Goal: Task Accomplishment & Management: Use online tool/utility

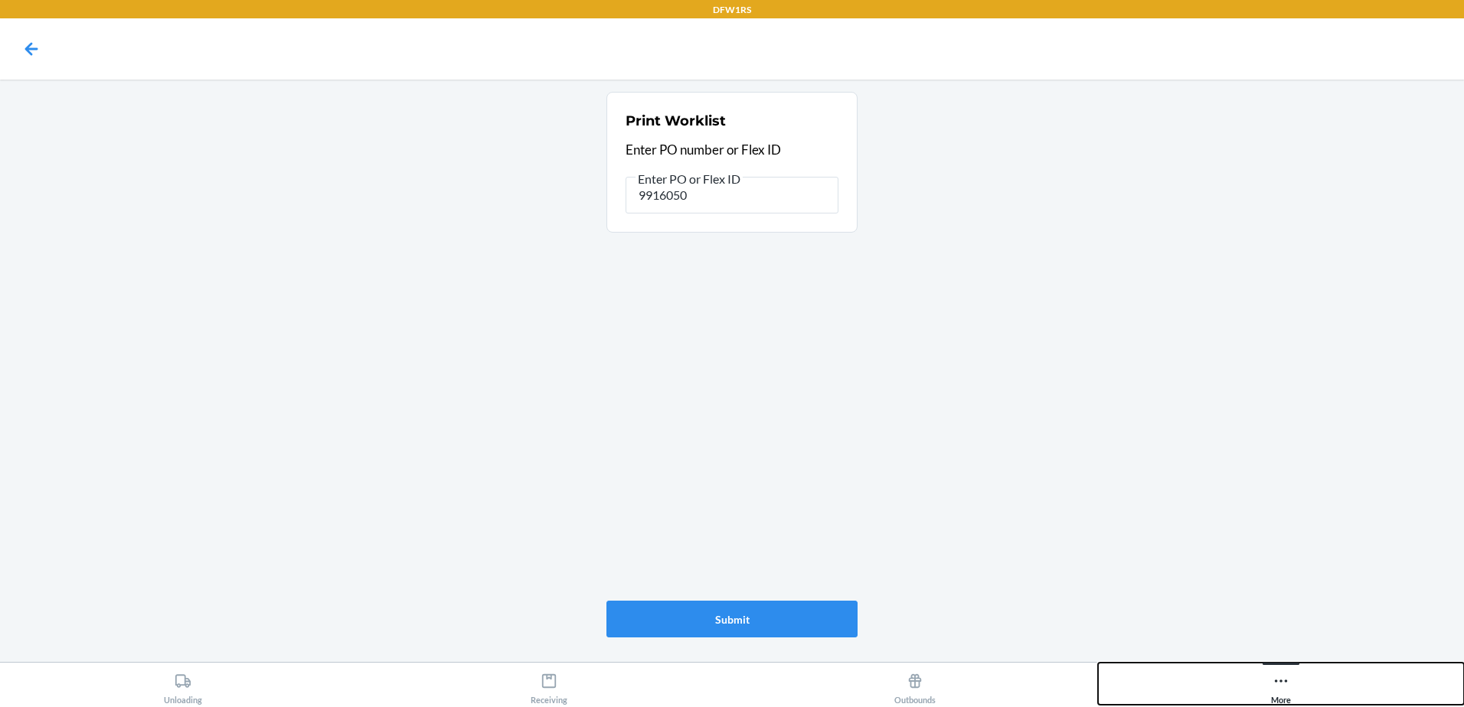
click at [1280, 681] on icon at bounding box center [1281, 681] width 13 height 3
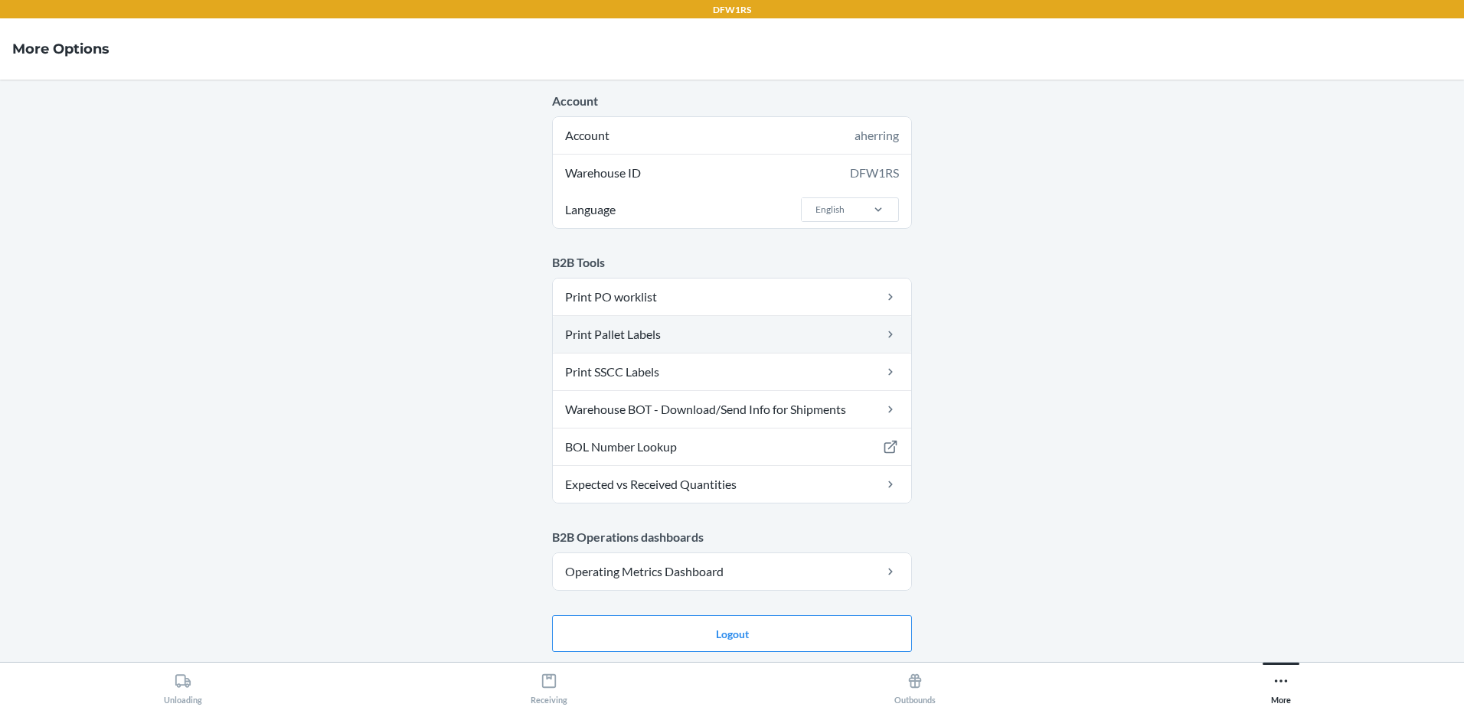
click at [702, 339] on link "Print Pallet Labels" at bounding box center [732, 334] width 358 height 37
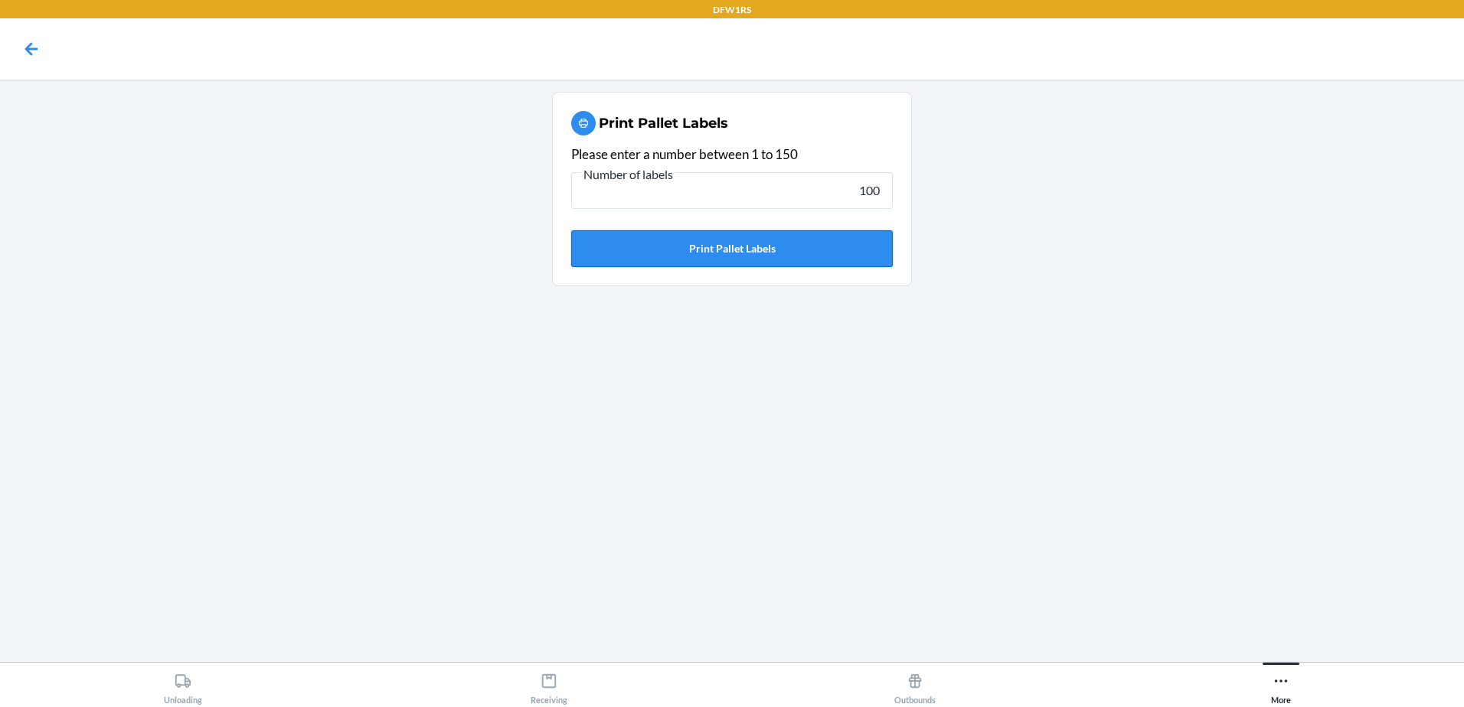
type input "100"
click at [785, 246] on button "Print Pallet Labels" at bounding box center [732, 248] width 322 height 37
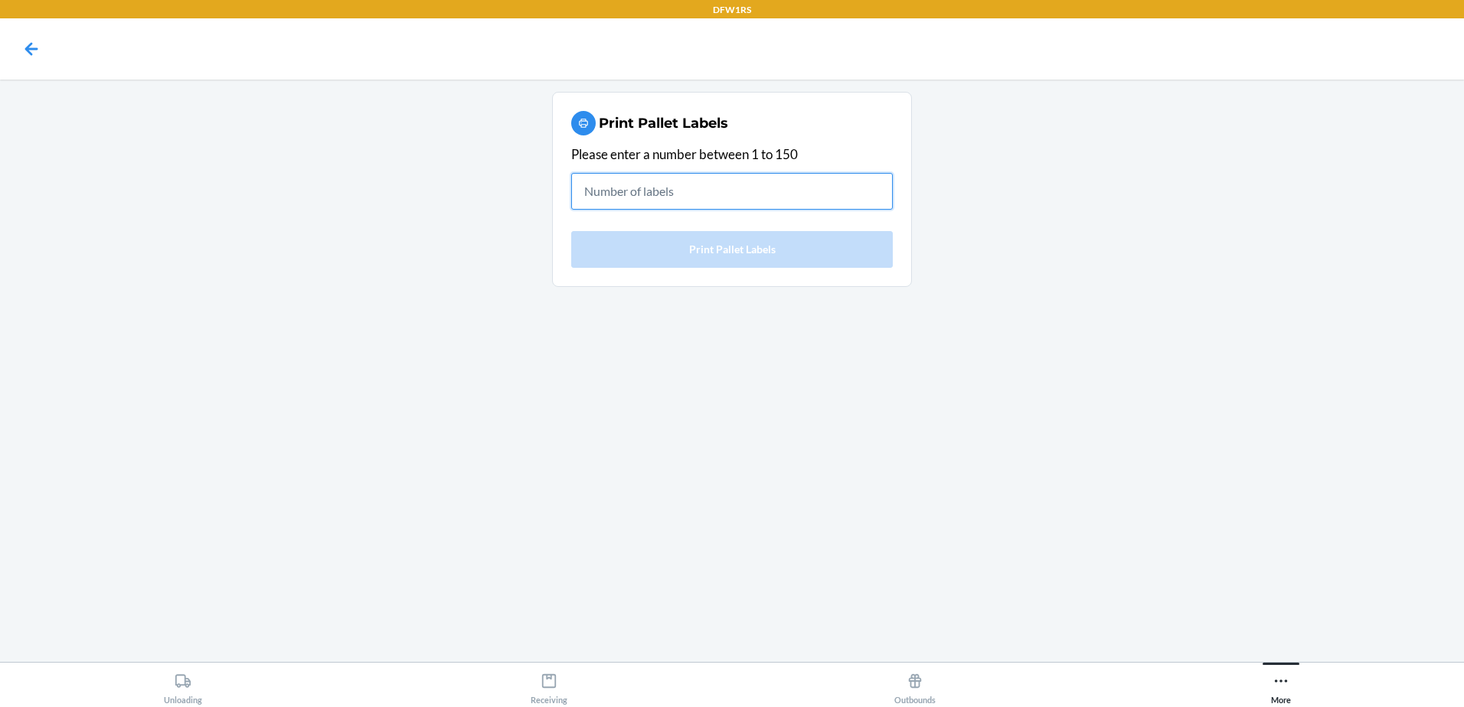
click at [642, 201] on input "text" at bounding box center [732, 191] width 322 height 37
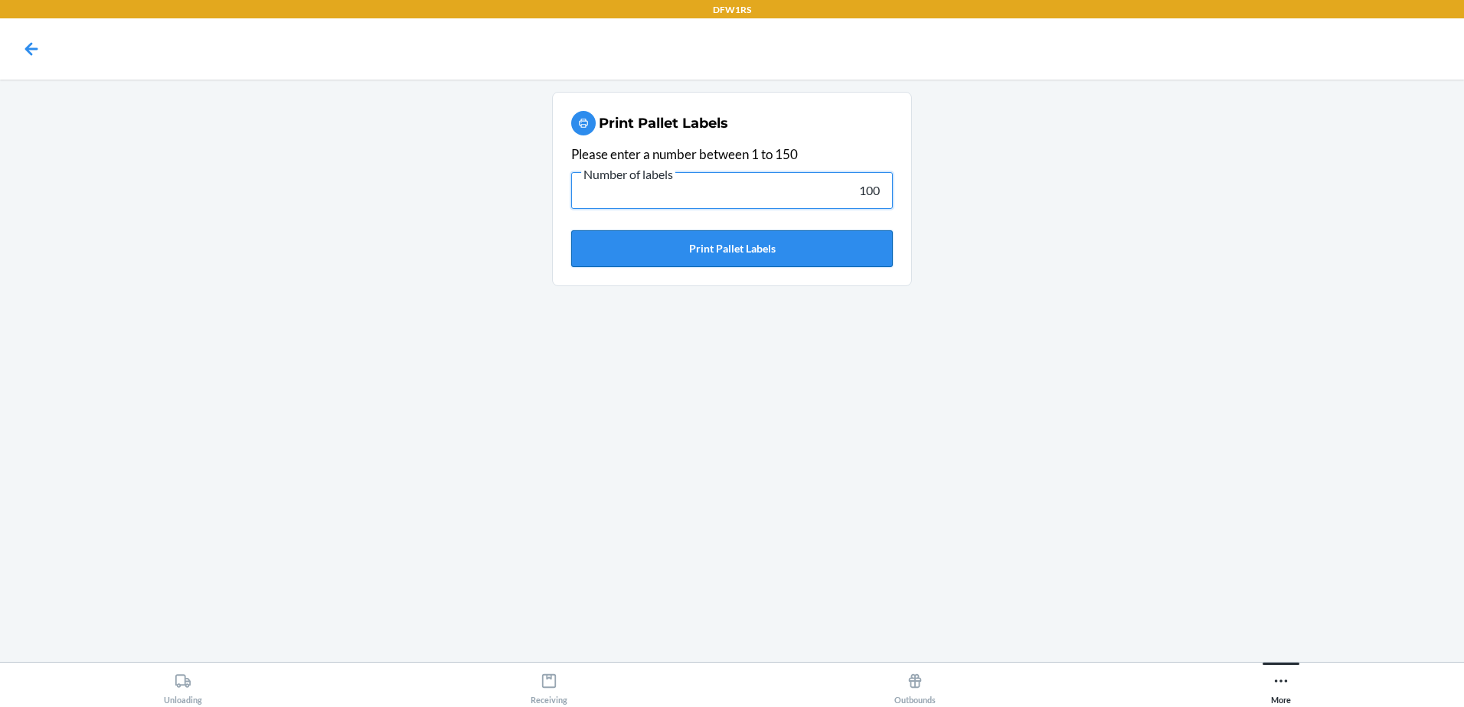
type input "100"
click at [724, 247] on button "Print Pallet Labels" at bounding box center [732, 248] width 322 height 37
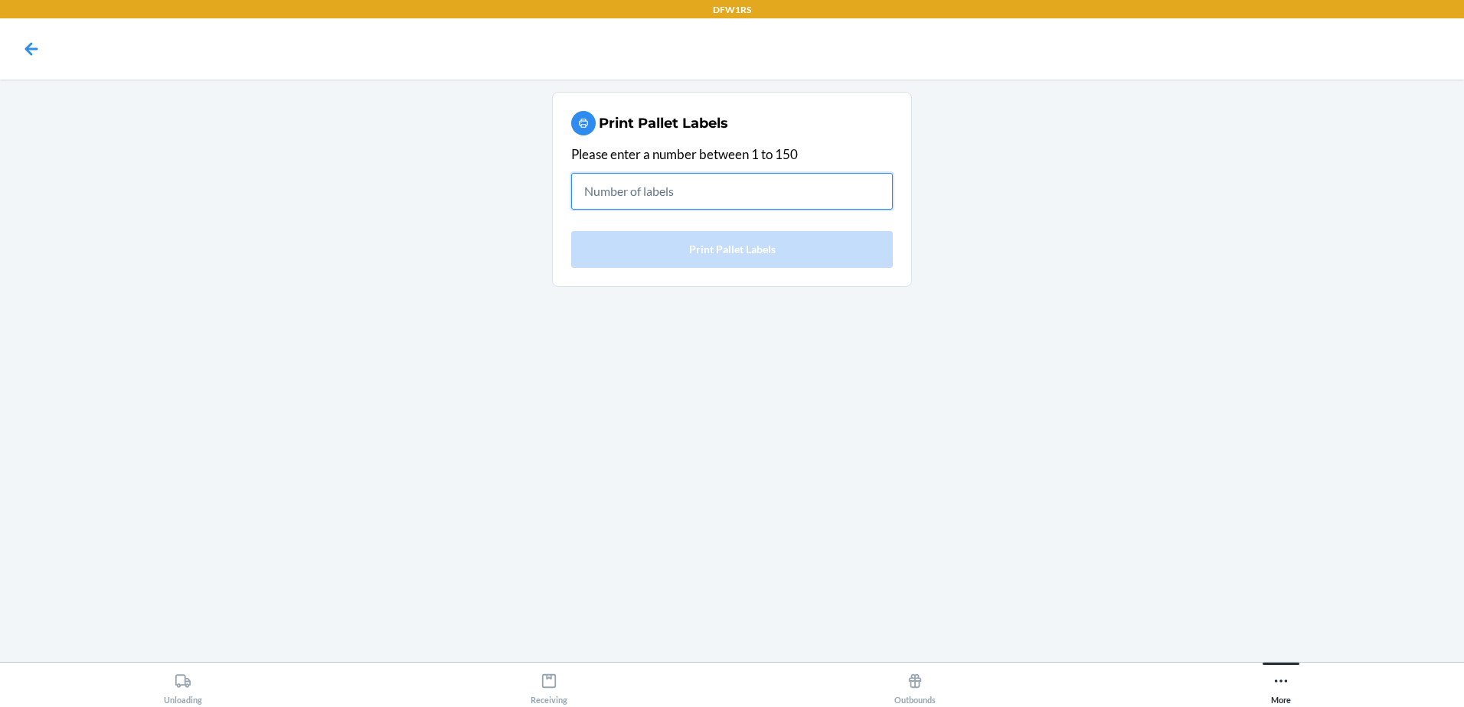
click at [650, 201] on input "text" at bounding box center [732, 191] width 322 height 37
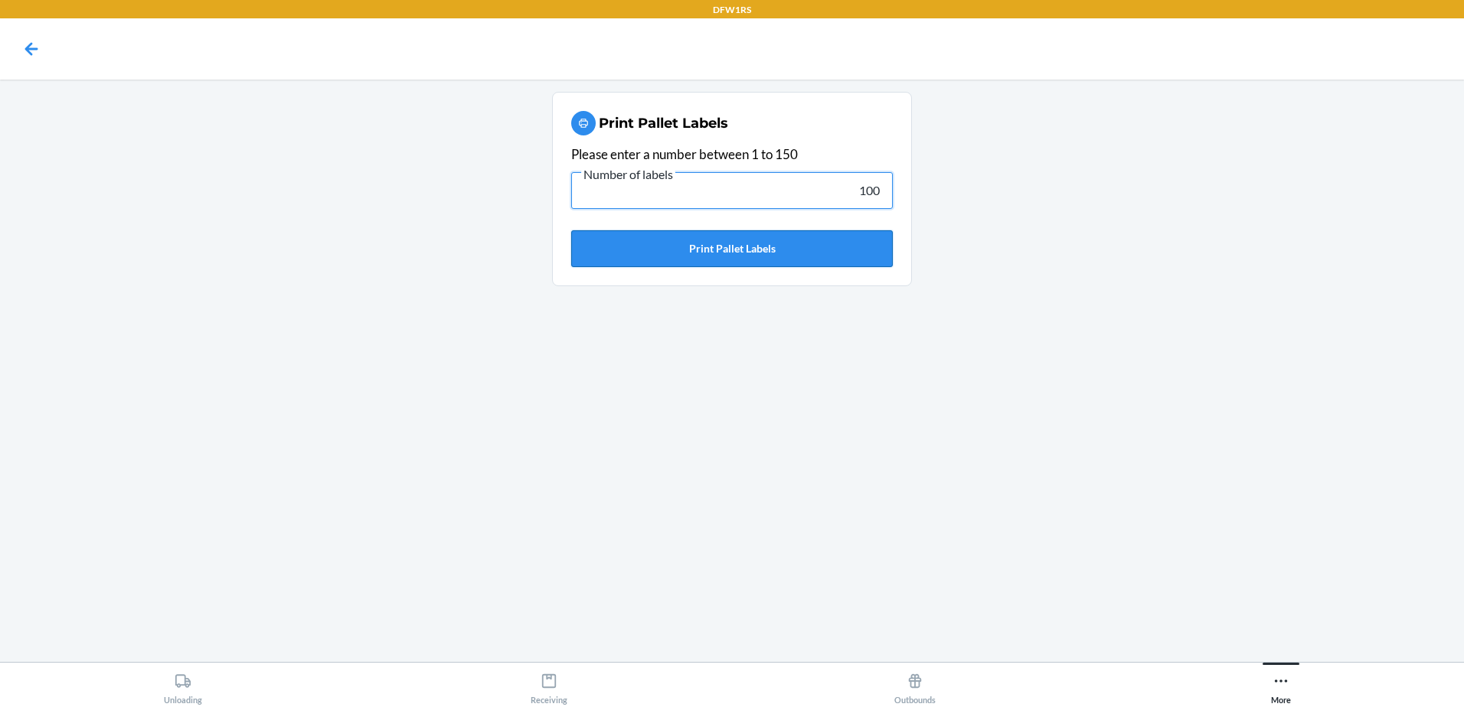
type input "100"
click at [668, 243] on button "Print Pallet Labels" at bounding box center [732, 248] width 322 height 37
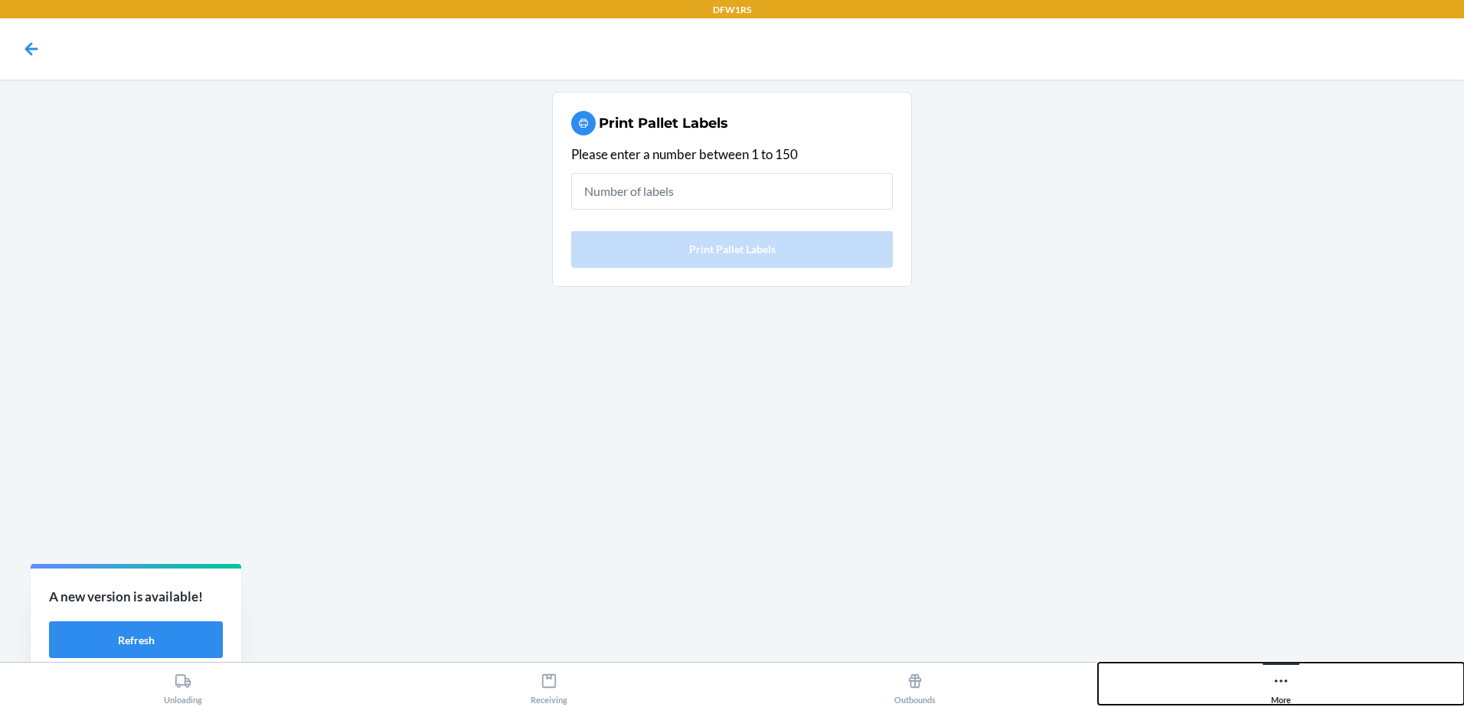
click at [1286, 688] on icon at bounding box center [1280, 681] width 17 height 17
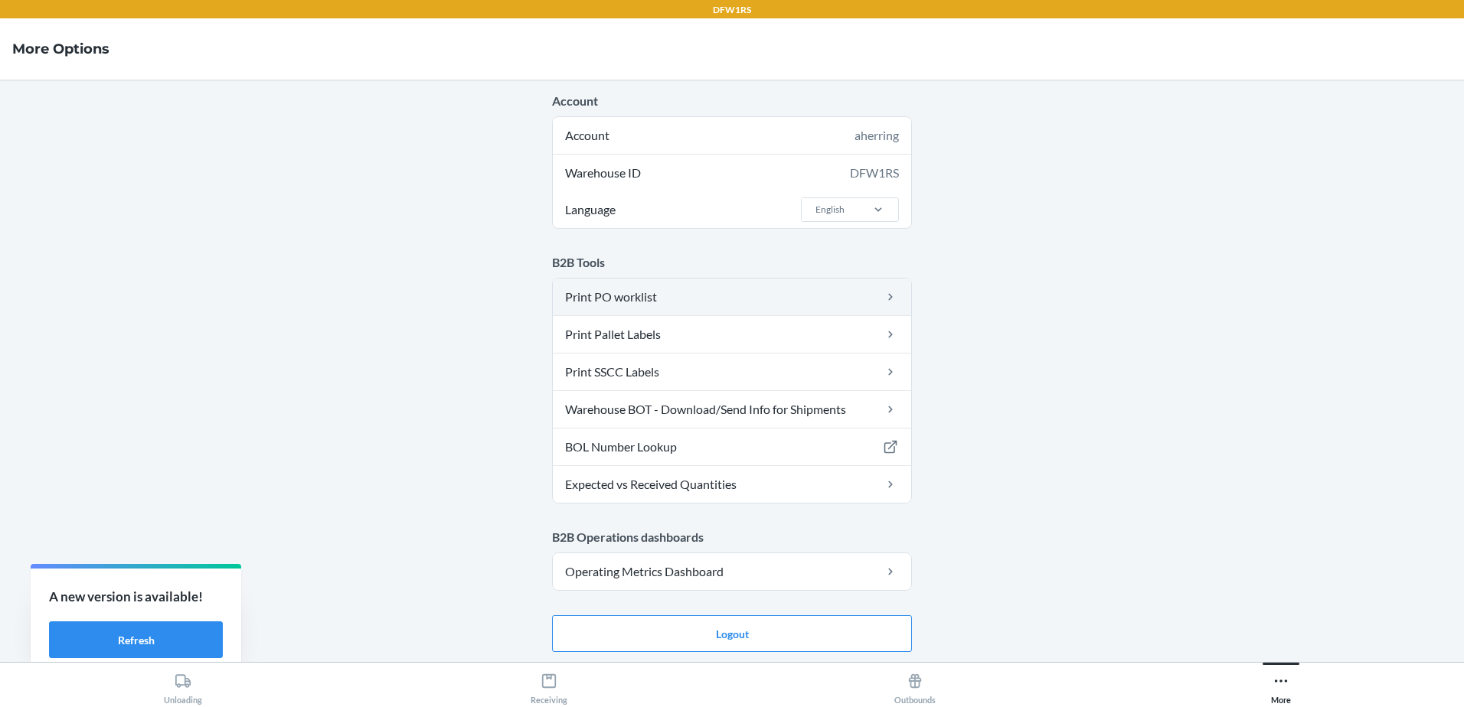
click at [686, 302] on link "Print PO worklist" at bounding box center [732, 297] width 358 height 37
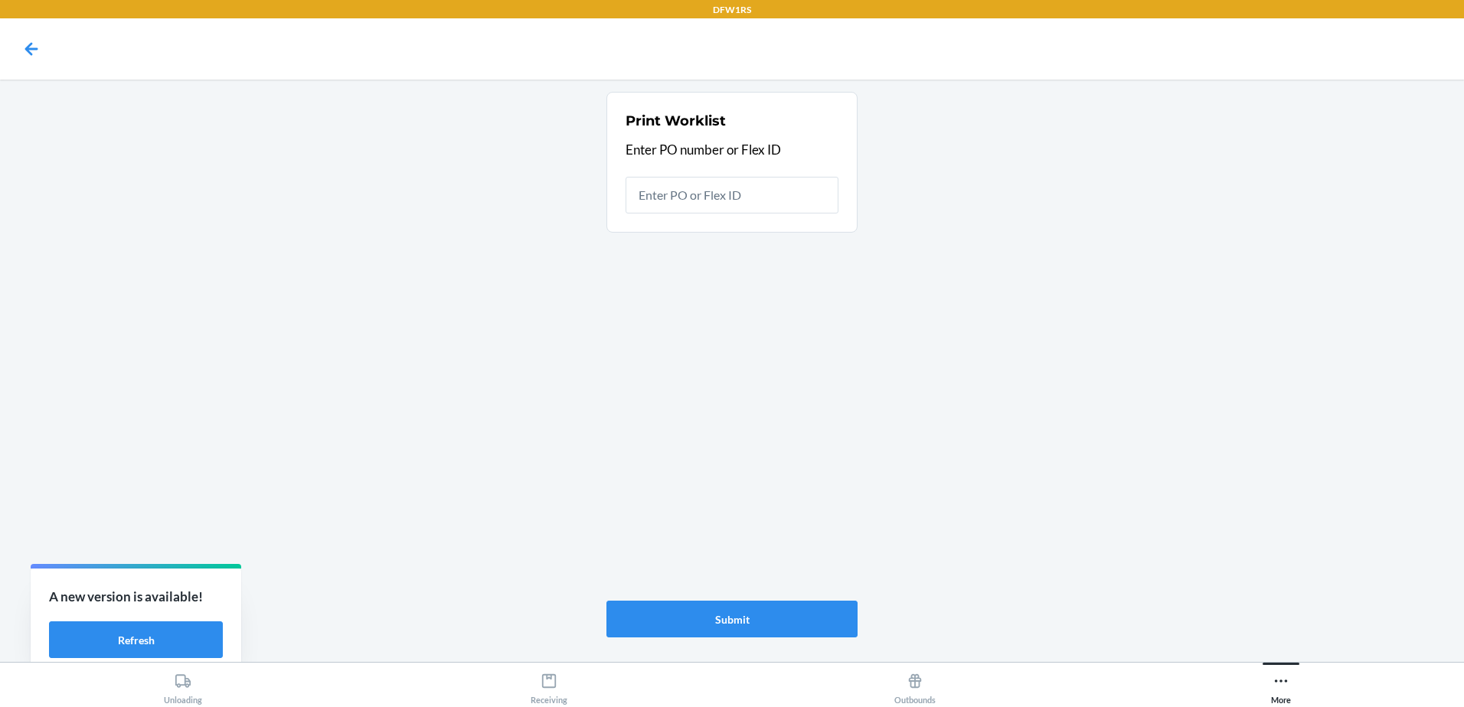
click at [709, 190] on input "text" at bounding box center [731, 195] width 213 height 37
type input "9916050"
click at [70, 645] on button "Refresh" at bounding box center [136, 640] width 174 height 37
click at [151, 636] on button "Refresh" at bounding box center [136, 640] width 174 height 37
click at [155, 638] on button "Refresh" at bounding box center [136, 640] width 174 height 37
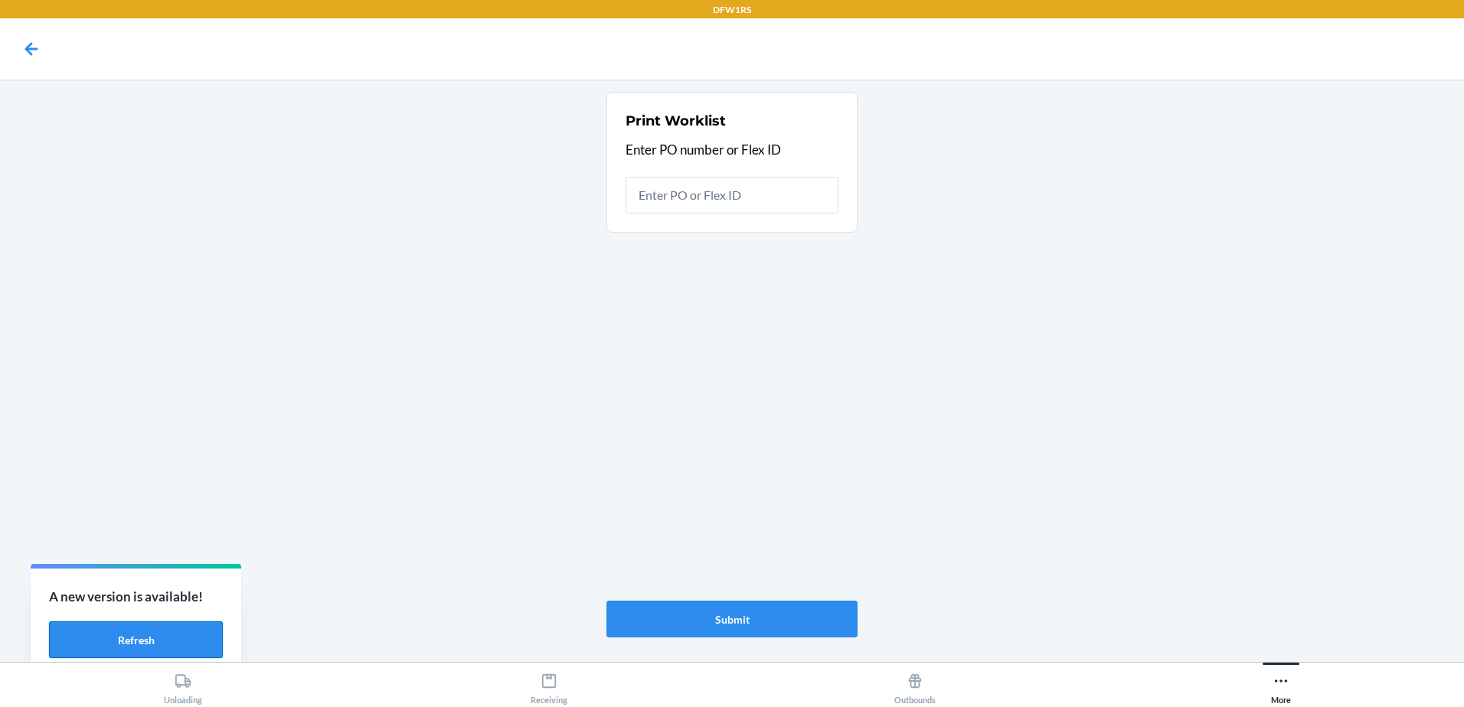
click at [166, 648] on button "Refresh" at bounding box center [136, 640] width 174 height 37
click at [164, 642] on button "Refresh" at bounding box center [136, 640] width 174 height 37
click at [173, 647] on button "Refresh" at bounding box center [136, 640] width 174 height 37
click at [184, 643] on button "Refresh" at bounding box center [136, 640] width 174 height 37
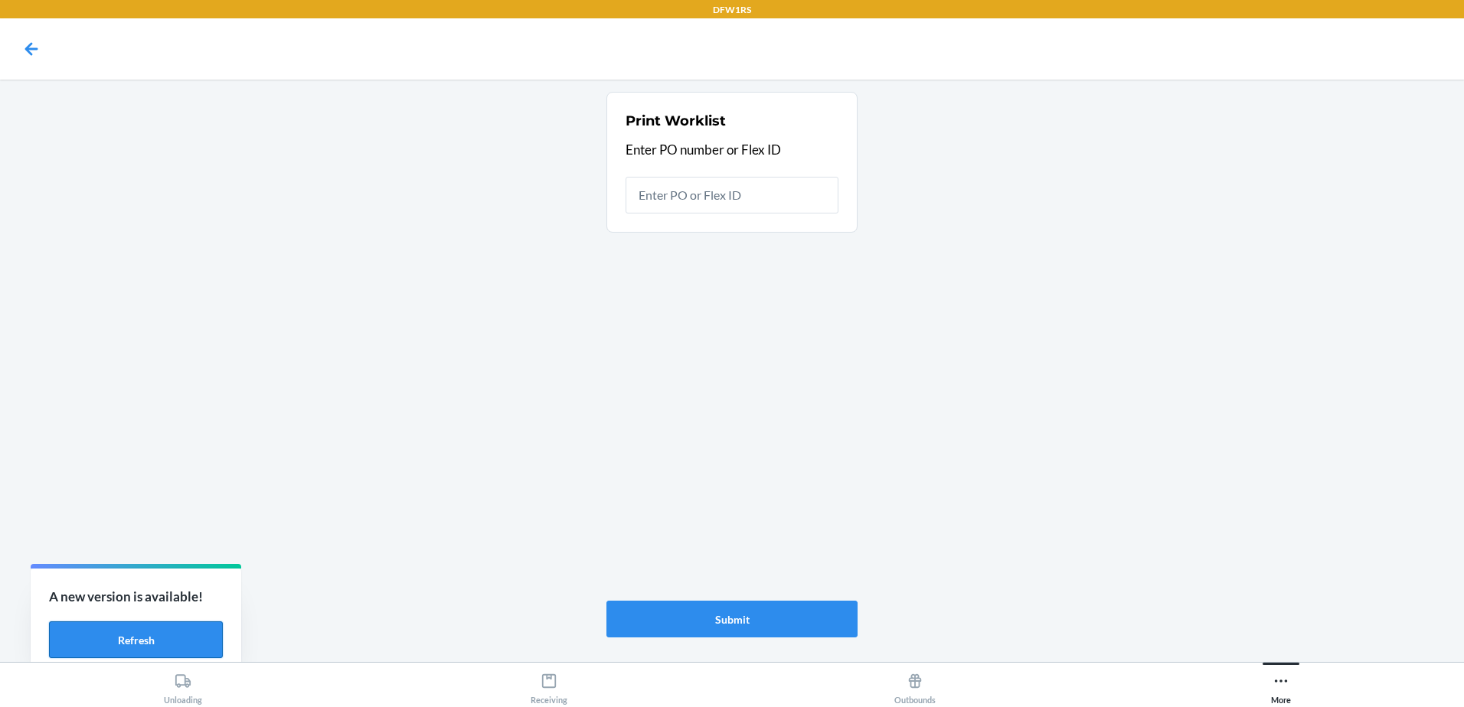
click at [145, 635] on button "Refresh" at bounding box center [136, 640] width 174 height 37
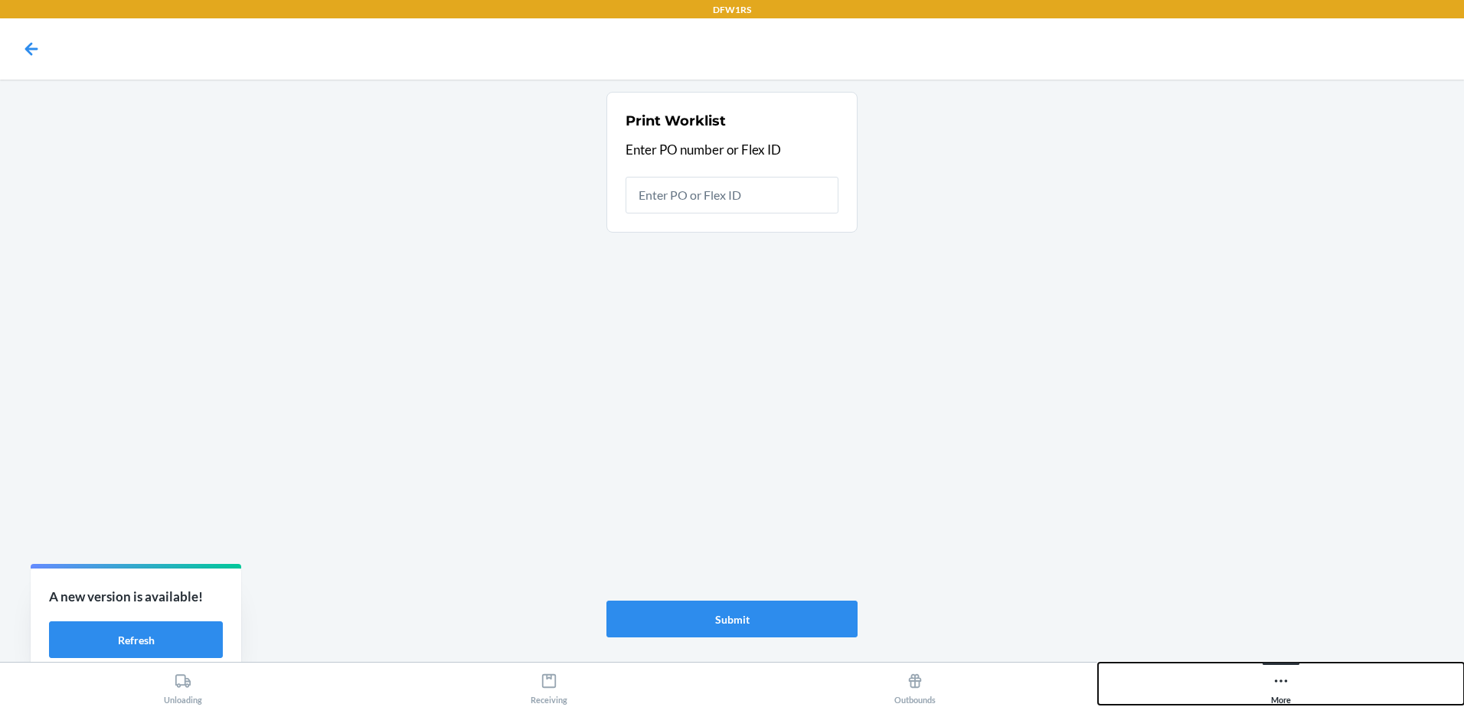
click at [1281, 671] on div "More" at bounding box center [1281, 686] width 20 height 38
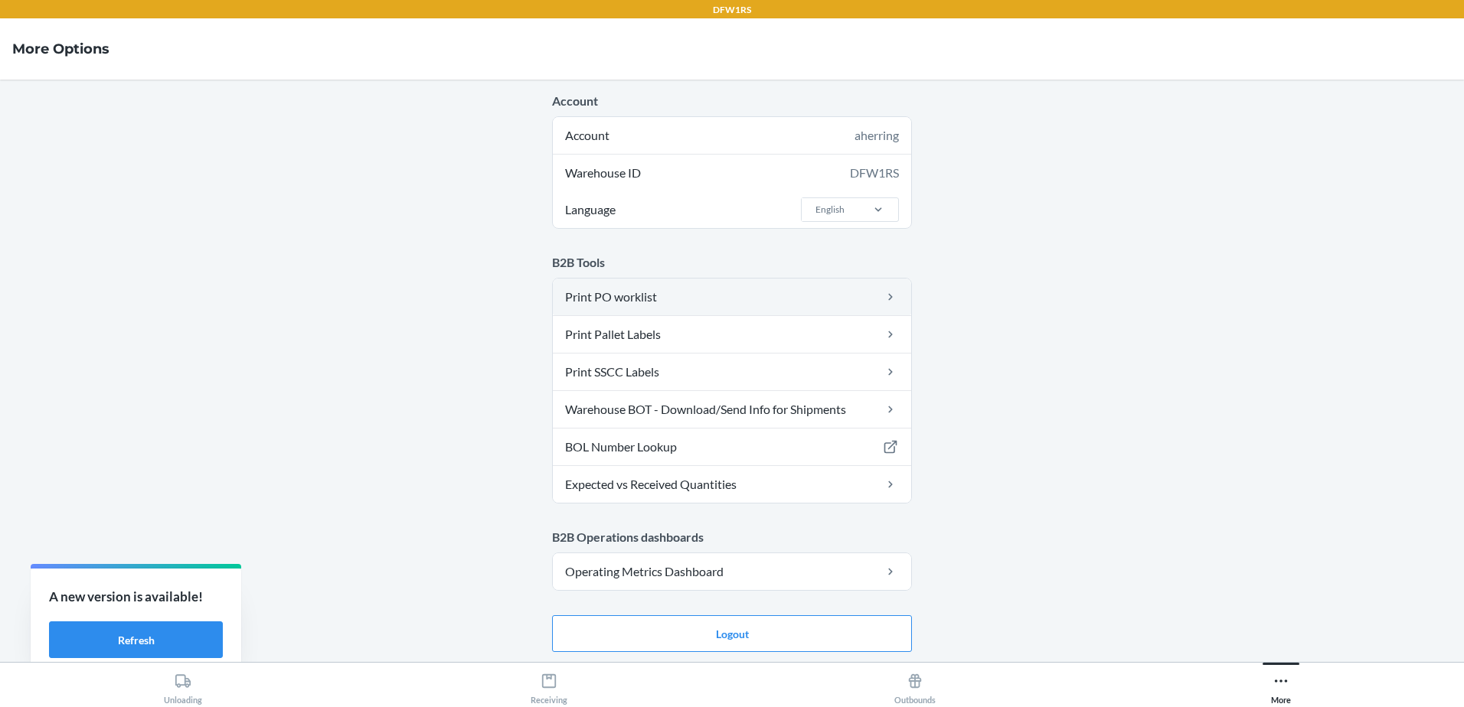
click at [710, 304] on link "Print PO worklist" at bounding box center [732, 297] width 358 height 37
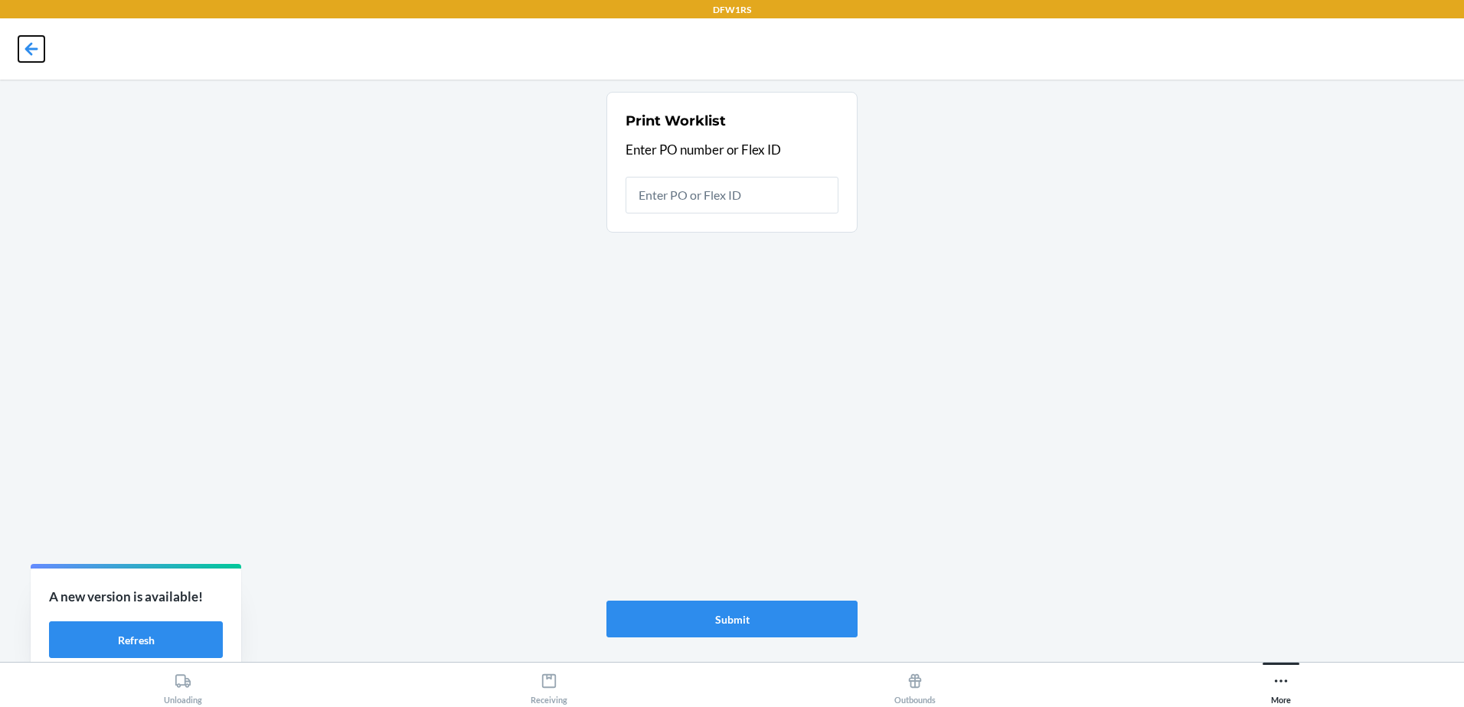
click at [39, 49] on icon at bounding box center [31, 49] width 26 height 26
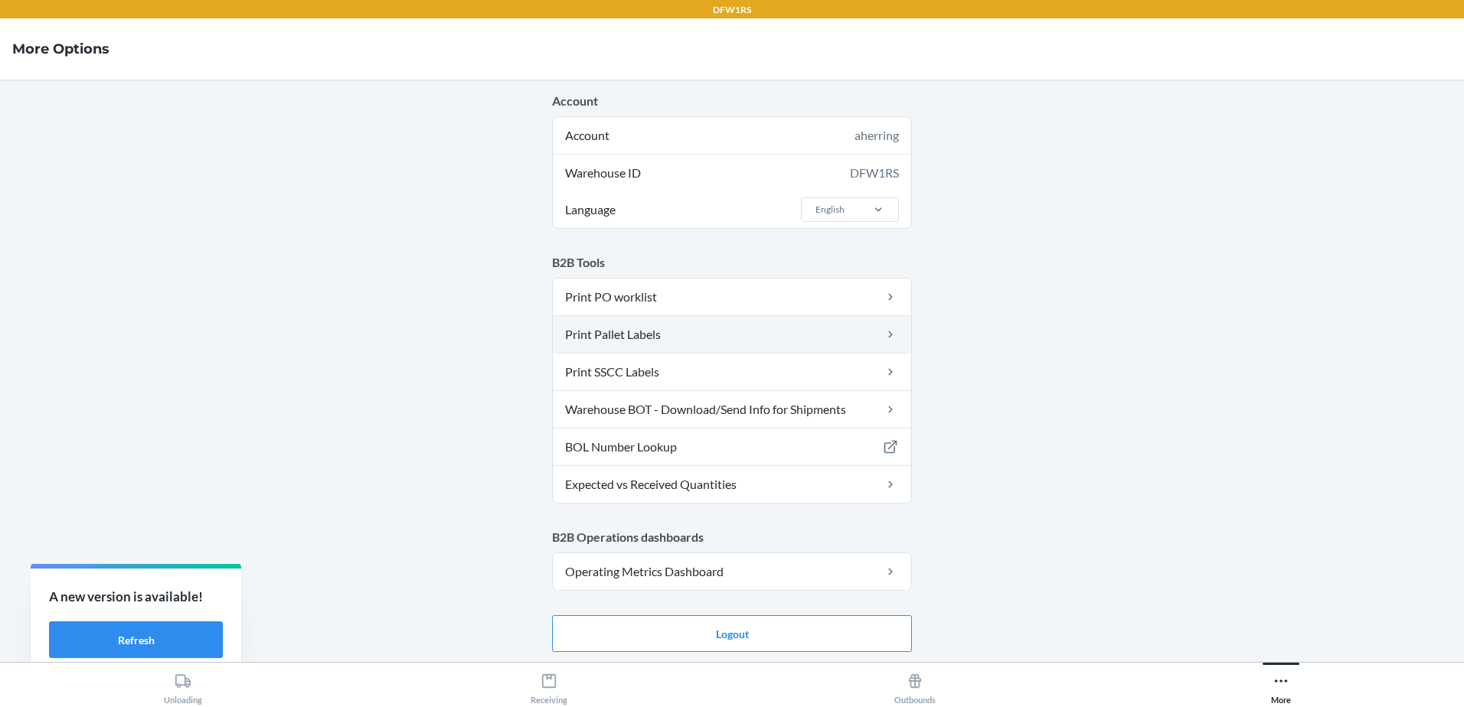
click at [611, 328] on link "Print Pallet Labels" at bounding box center [732, 334] width 358 height 37
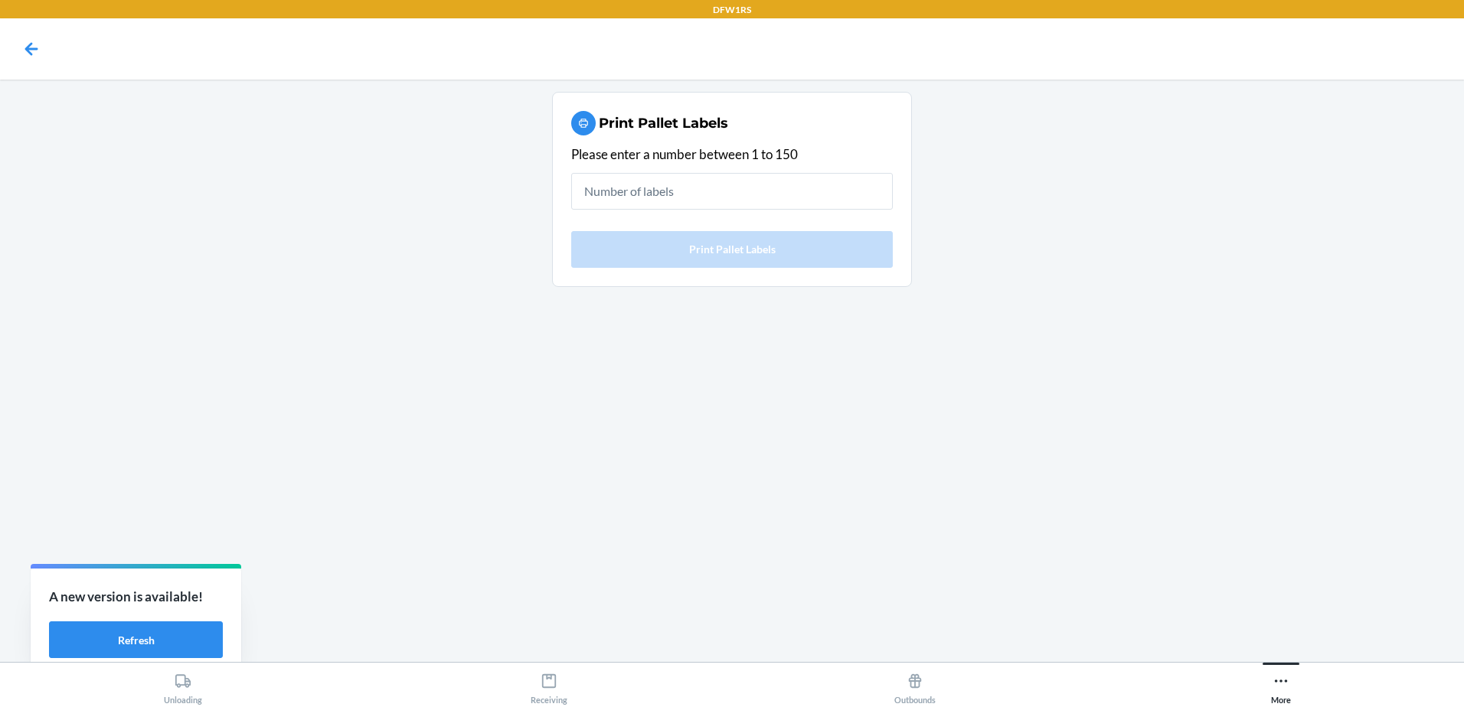
click at [674, 191] on input "text" at bounding box center [732, 191] width 322 height 37
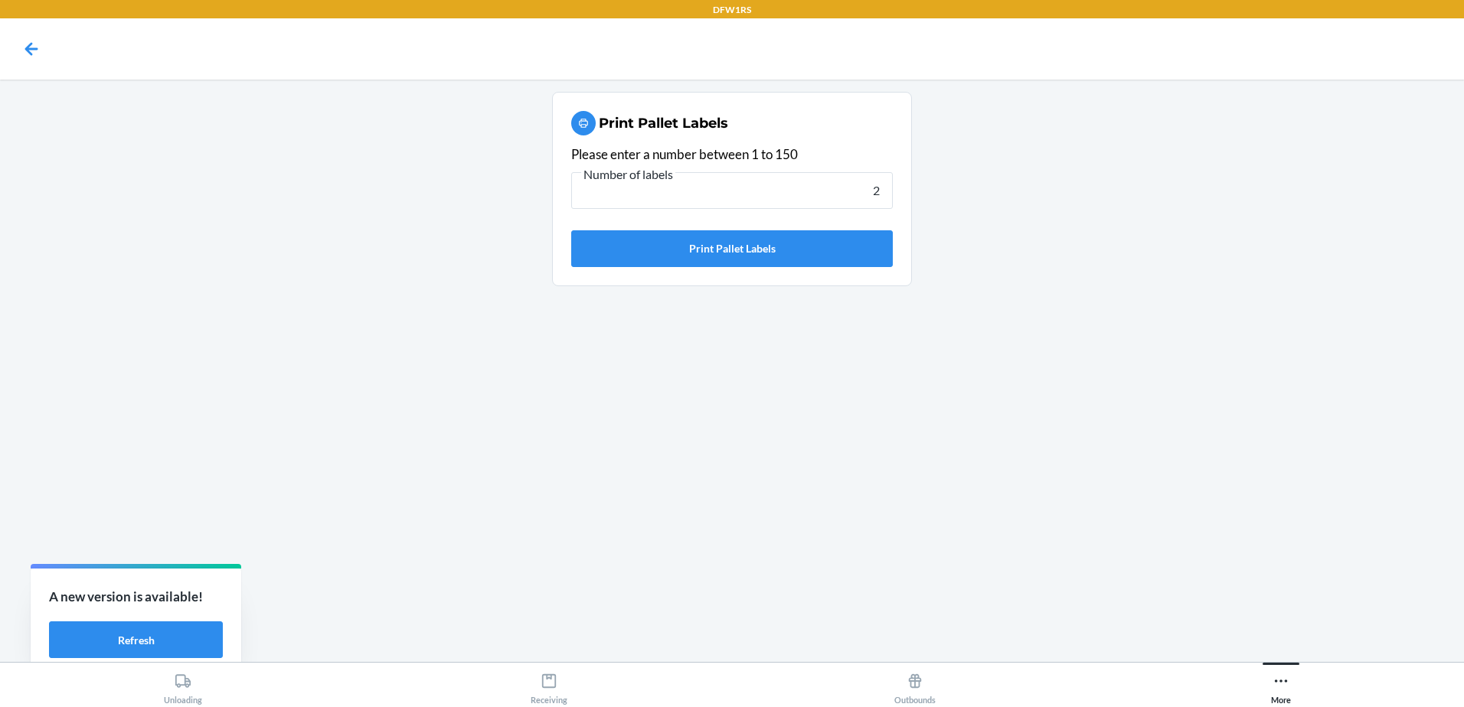
type input "2"
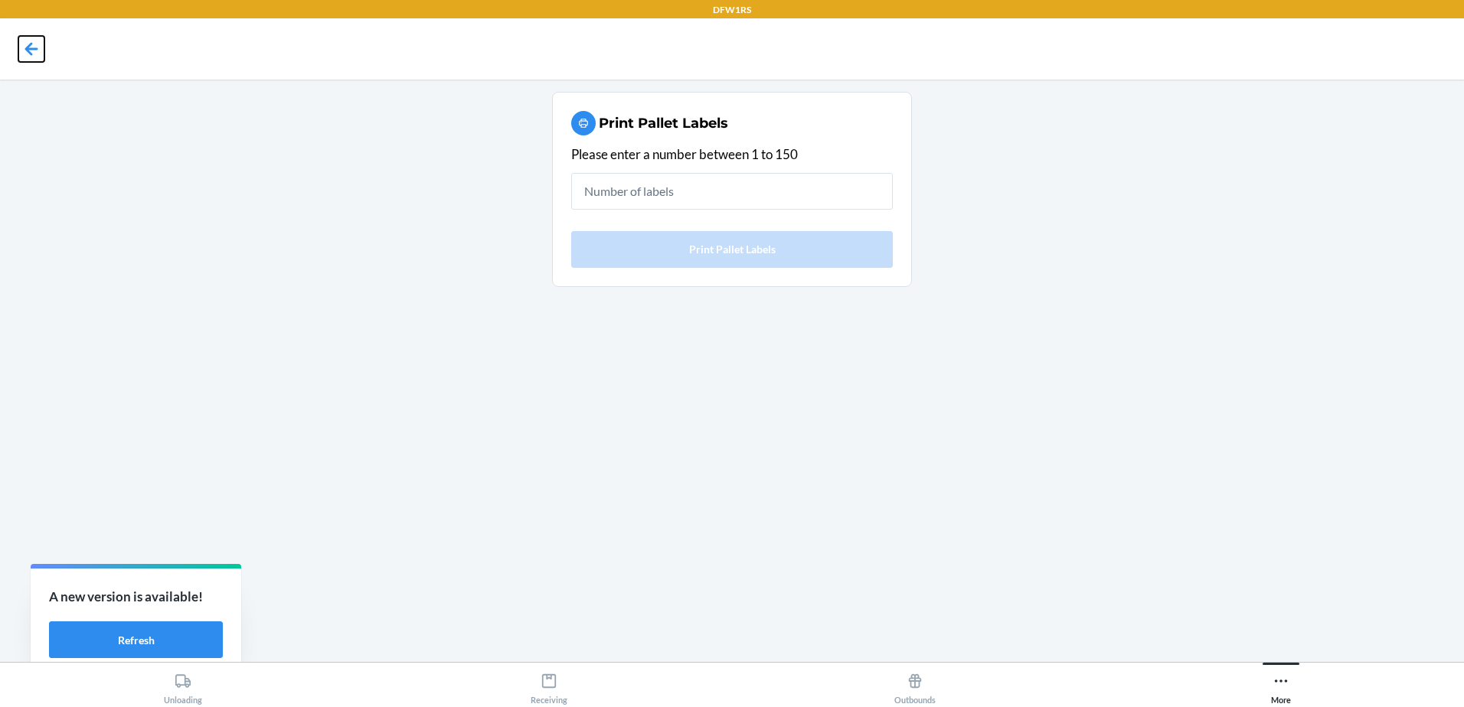
click at [27, 53] on icon at bounding box center [31, 49] width 26 height 26
